Goal: Information Seeking & Learning: Learn about a topic

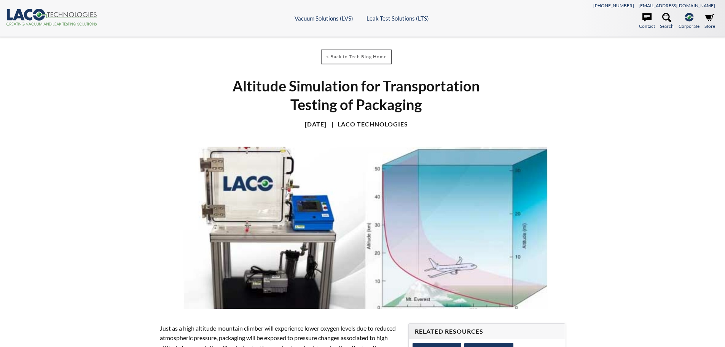
select select
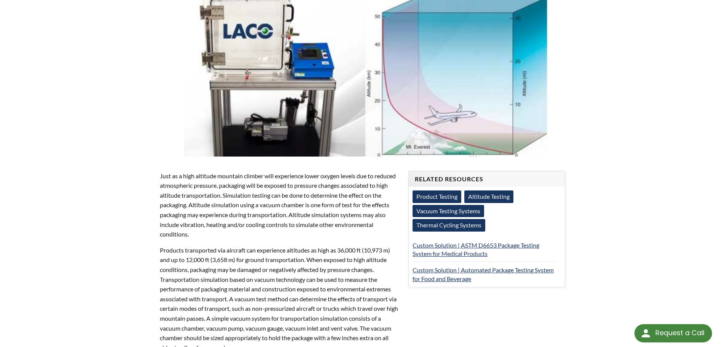
scroll to position [190, 0]
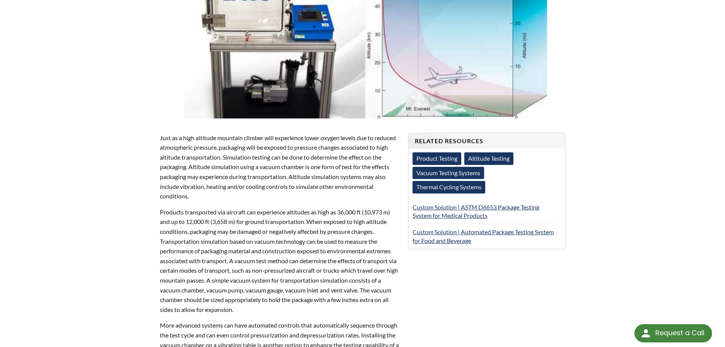
click at [489, 159] on link "Altitude Testing" at bounding box center [489, 158] width 49 height 12
click at [478, 209] on link "Custom Solution | ASTM D6653 Package Testing System for Medical Products" at bounding box center [476, 211] width 127 height 16
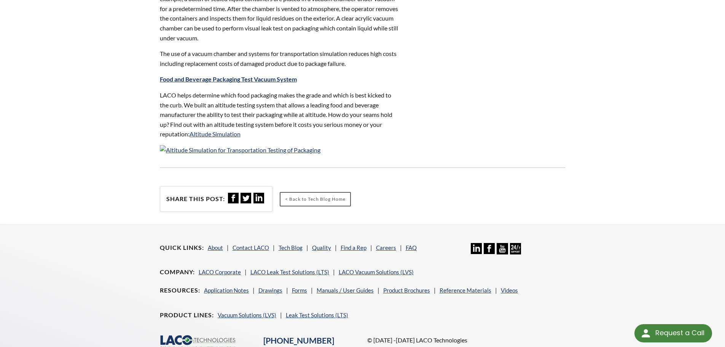
scroll to position [719, 0]
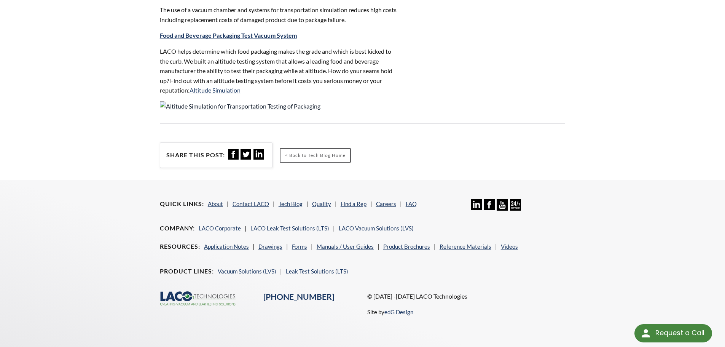
click at [248, 104] on img at bounding box center [240, 106] width 161 height 10
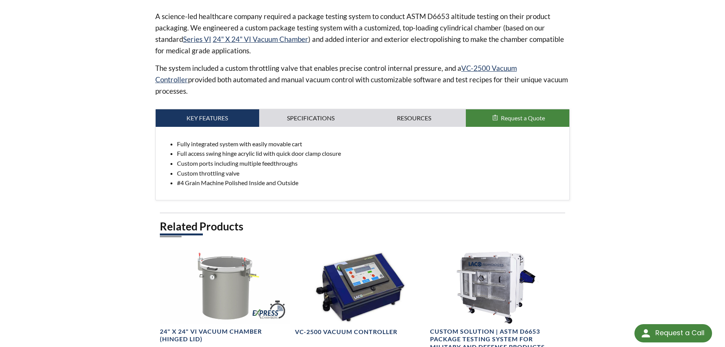
scroll to position [381, 0]
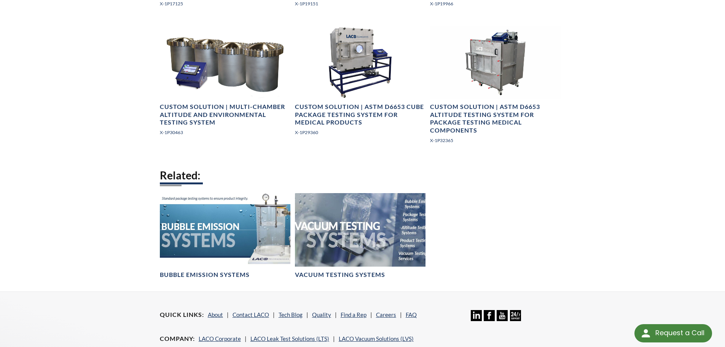
scroll to position [744, 0]
